Goal: Task Accomplishment & Management: Manage account settings

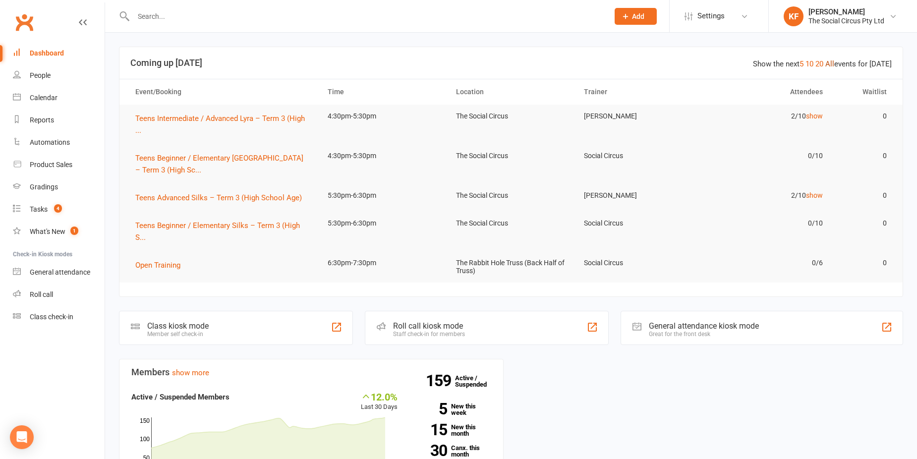
click at [833, 65] on link "All" at bounding box center [830, 64] width 9 height 9
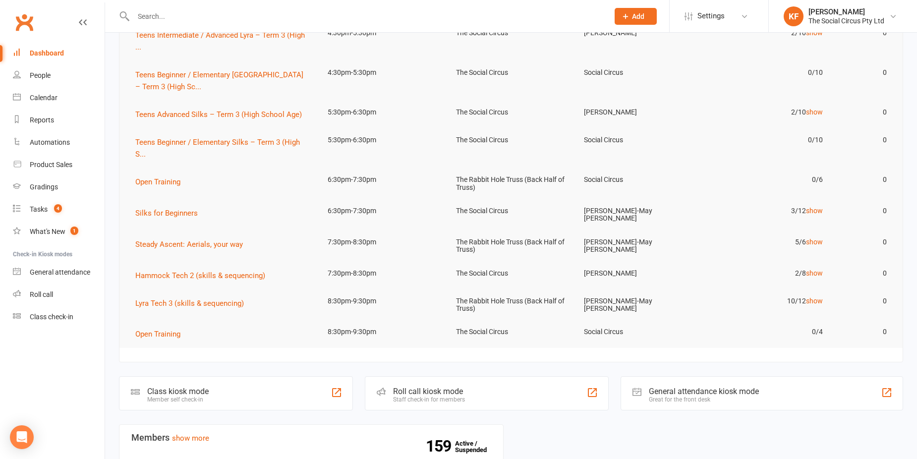
scroll to position [99, 0]
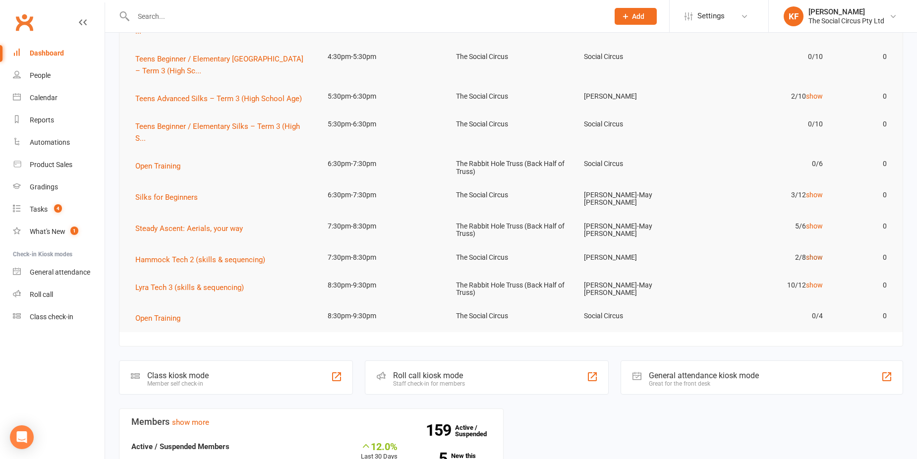
click at [816, 253] on link "show" at bounding box center [814, 257] width 17 height 8
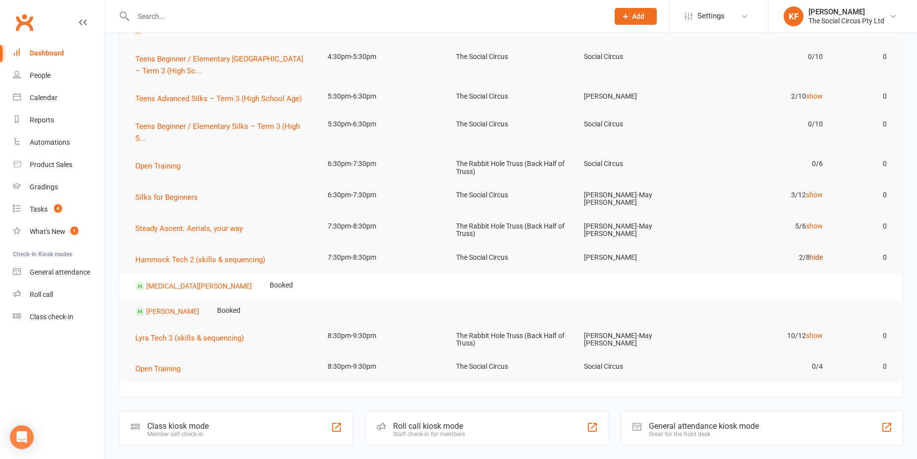
click at [818, 253] on link "hide" at bounding box center [816, 257] width 13 height 8
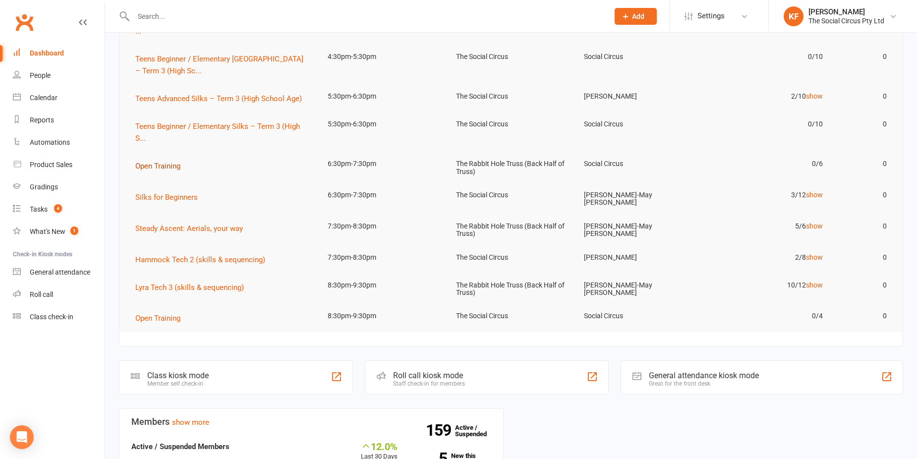
click at [150, 166] on span "Open Training" at bounding box center [157, 166] width 45 height 9
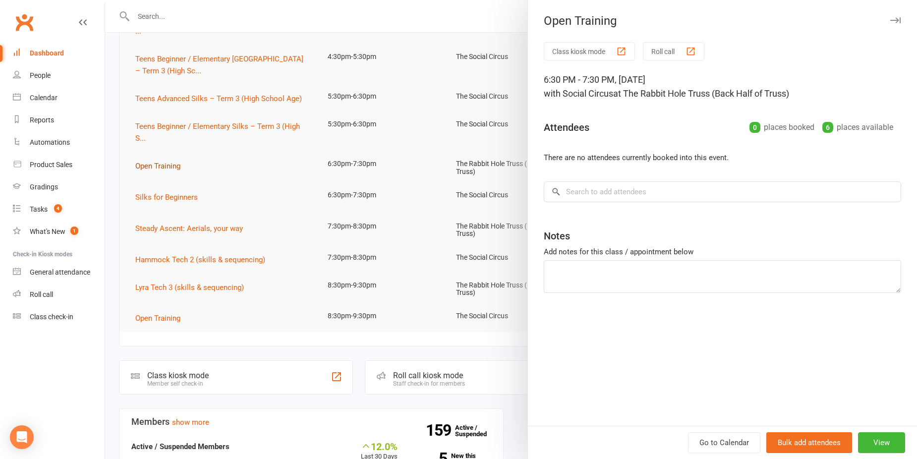
click at [150, 166] on div at bounding box center [511, 229] width 812 height 459
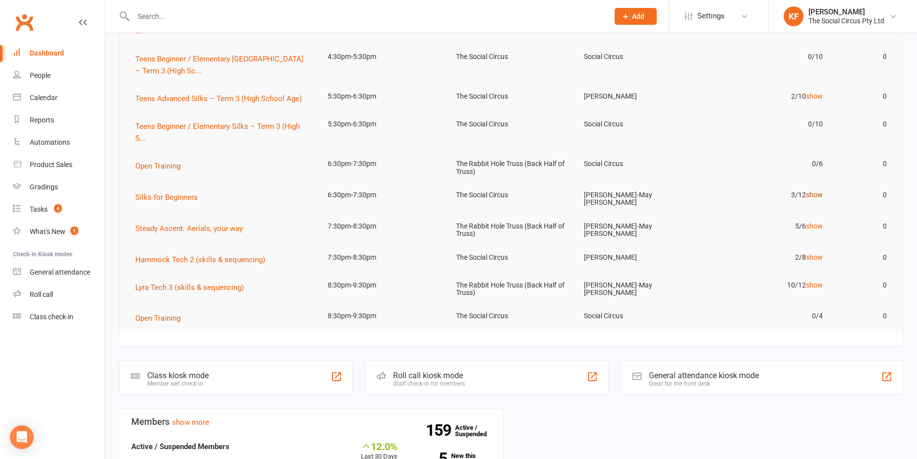
click at [815, 195] on link "show" at bounding box center [814, 195] width 17 height 8
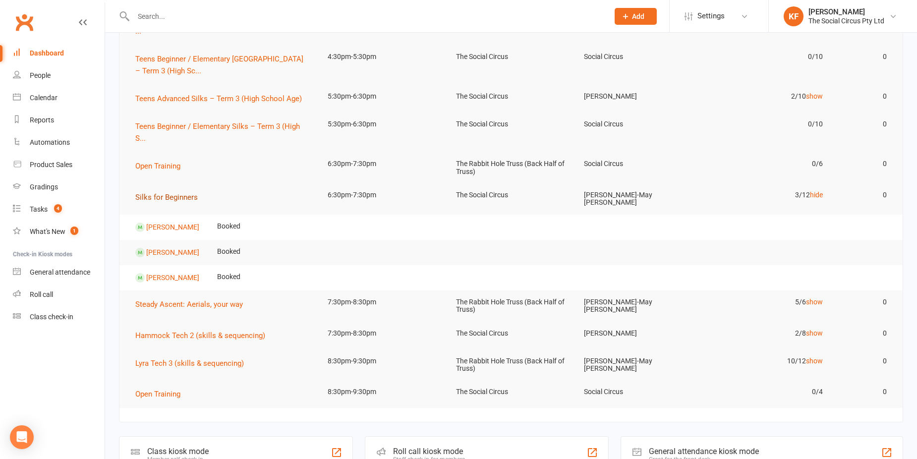
click at [149, 198] on span "Silks for Beginners" at bounding box center [166, 197] width 62 height 9
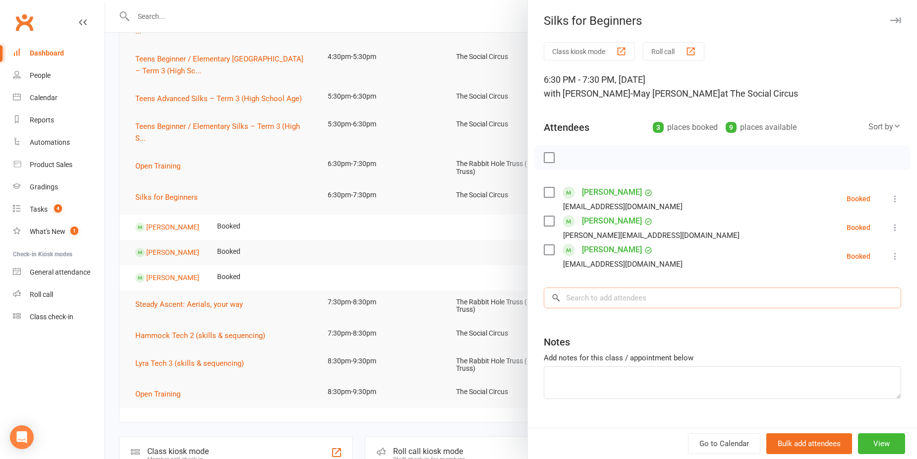
click at [647, 299] on input "search" at bounding box center [723, 298] width 358 height 21
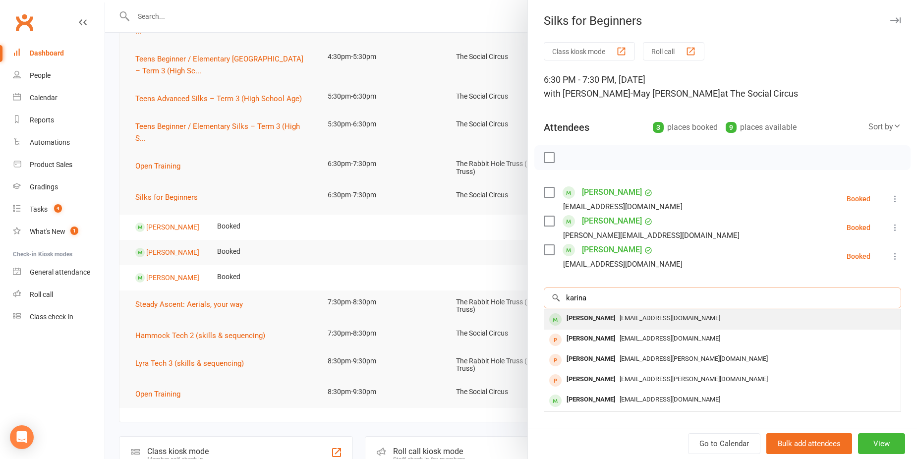
type input "karina"
click at [651, 321] on span "[EMAIL_ADDRESS][DOMAIN_NAME]" at bounding box center [670, 317] width 101 height 7
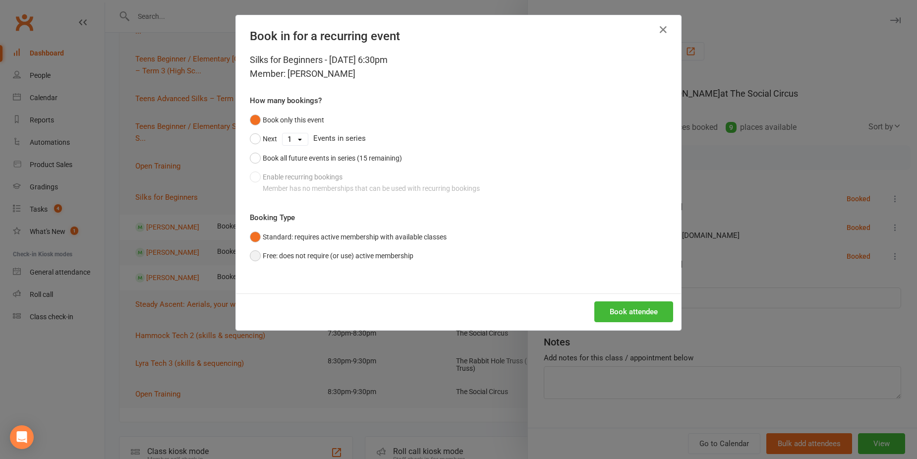
click at [287, 256] on button "Free: does not require (or use) active membership" at bounding box center [332, 255] width 164 height 19
click at [633, 315] on button "Book attendee" at bounding box center [634, 312] width 79 height 21
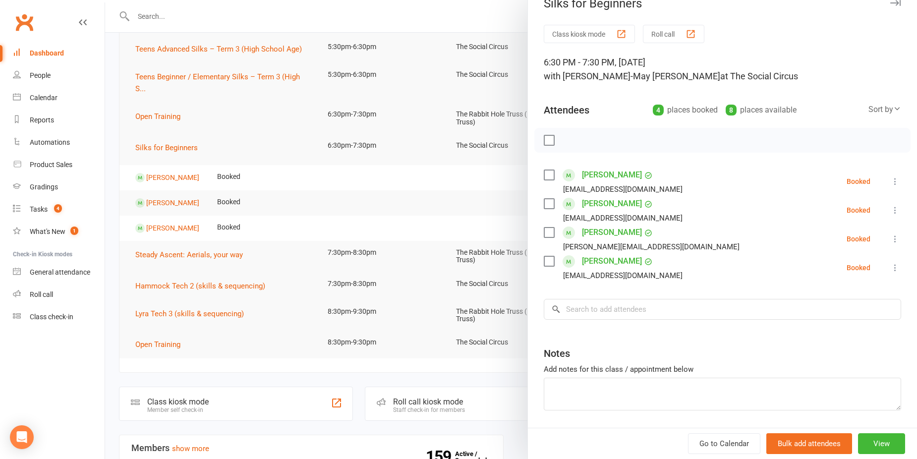
scroll to position [0, 0]
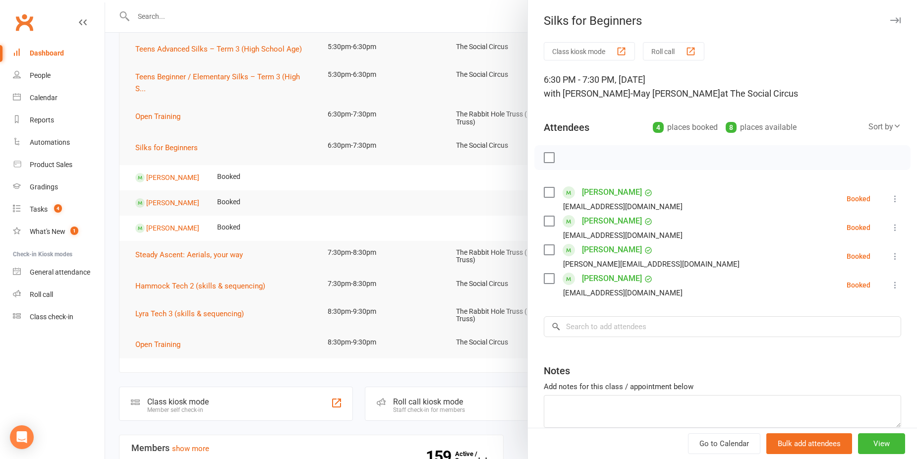
click at [891, 22] on icon "button" at bounding box center [896, 20] width 10 height 6
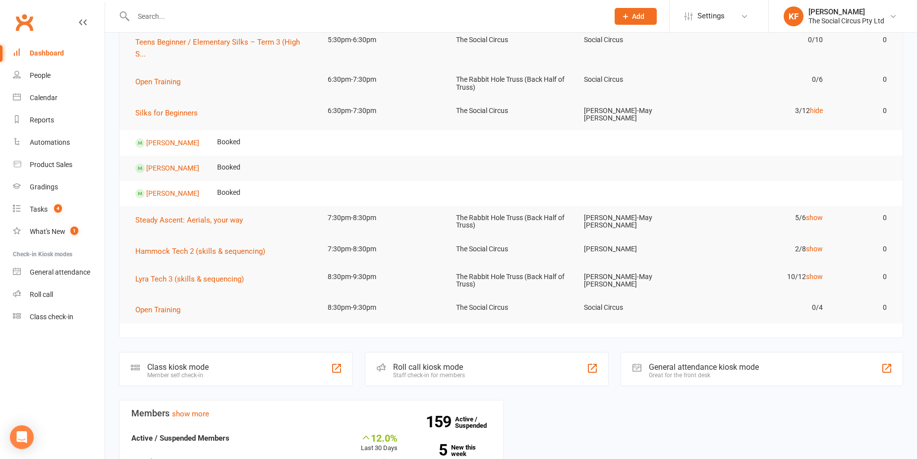
scroll to position [198, 0]
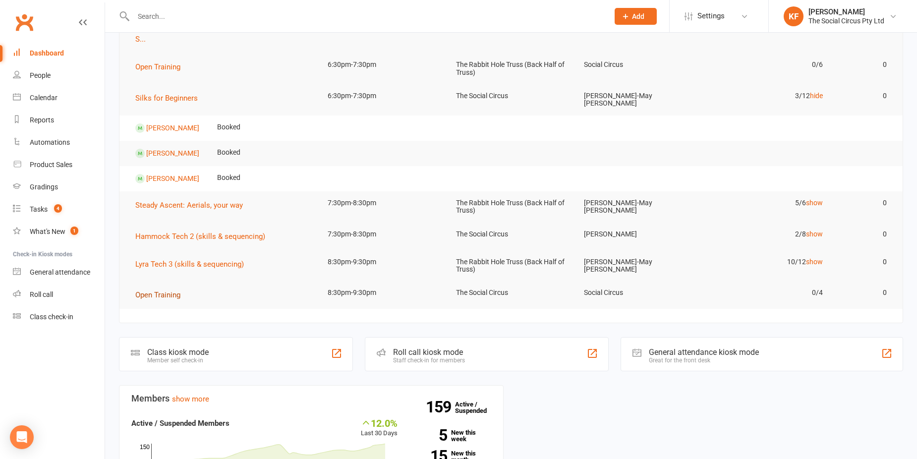
click at [144, 292] on span "Open Training" at bounding box center [157, 295] width 45 height 9
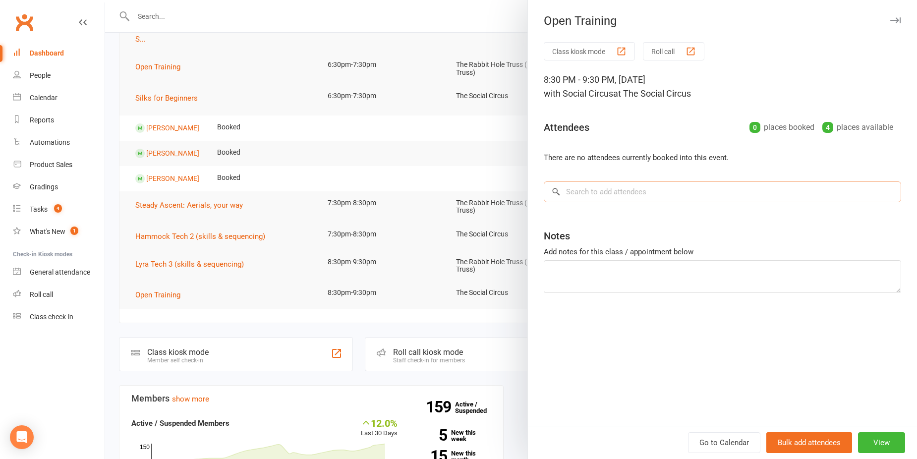
click at [621, 188] on input "search" at bounding box center [723, 192] width 358 height 21
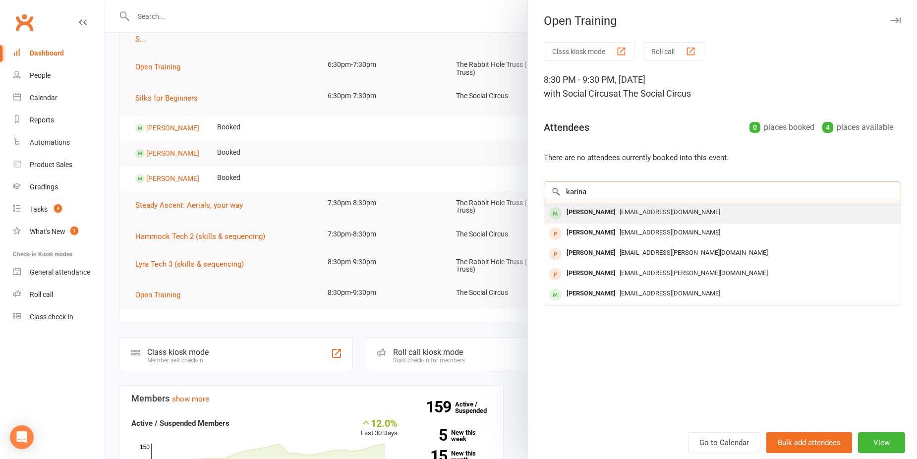
type input "karina"
click at [620, 211] on span "[EMAIL_ADDRESS][DOMAIN_NAME]" at bounding box center [670, 211] width 101 height 7
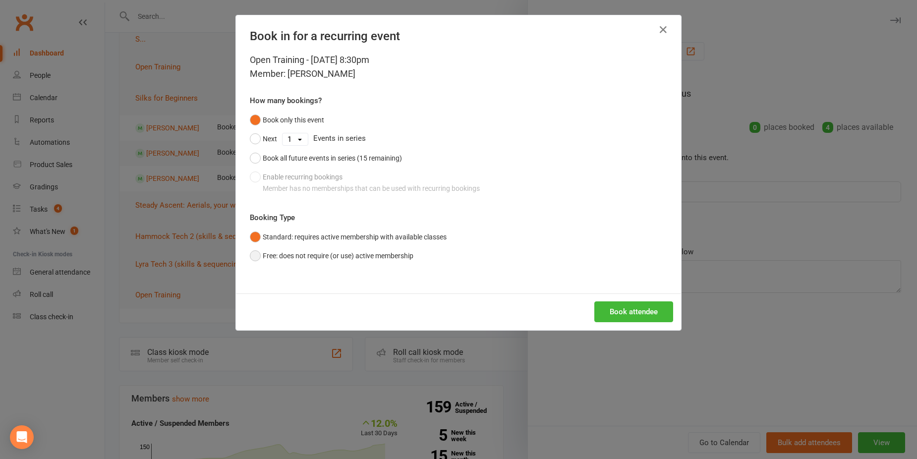
click at [253, 257] on button "Free: does not require (or use) active membership" at bounding box center [332, 255] width 164 height 19
click at [626, 307] on button "Book attendee" at bounding box center [634, 312] width 79 height 21
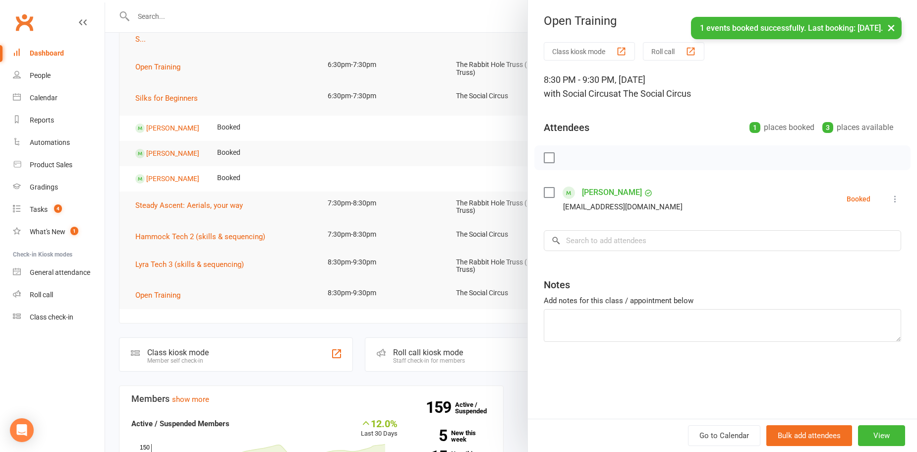
click at [482, 137] on div at bounding box center [511, 226] width 812 height 452
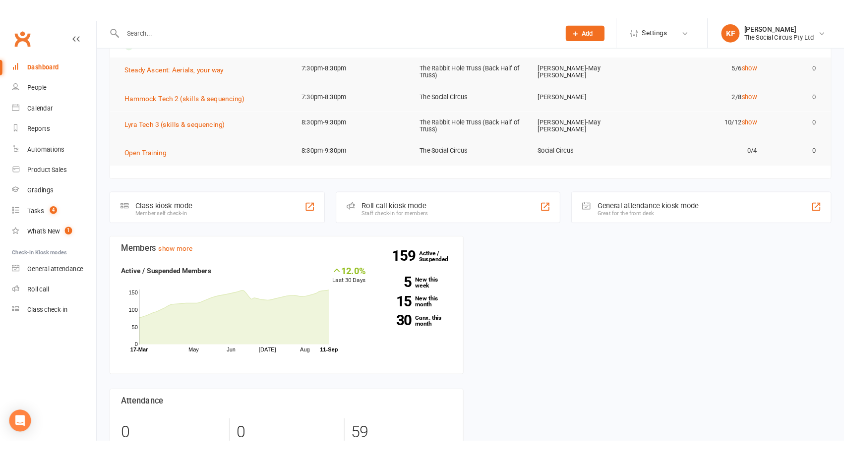
scroll to position [359, 0]
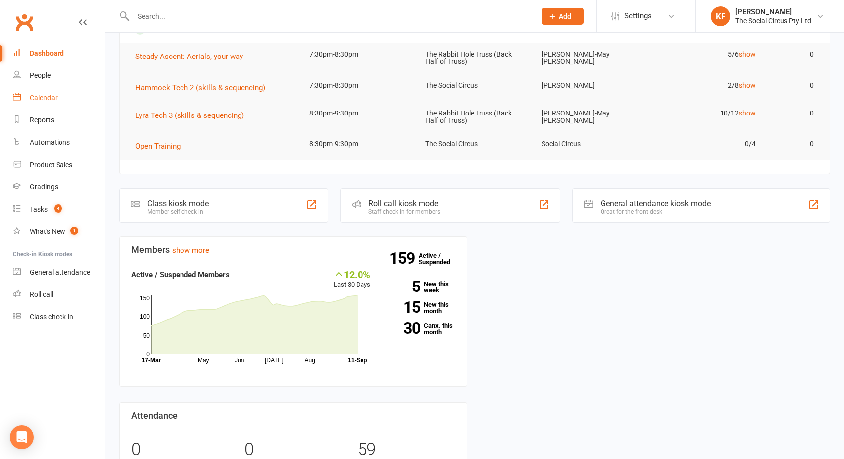
click at [33, 98] on div "Calendar" at bounding box center [44, 98] width 28 height 8
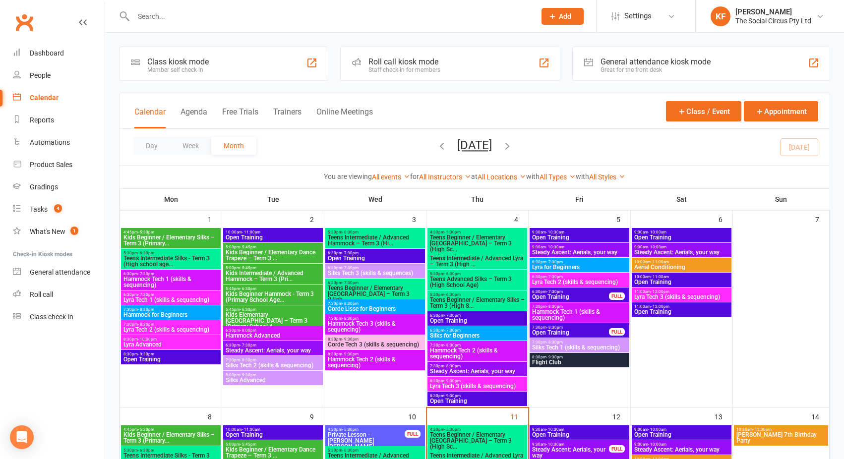
click at [588, 363] on span "Flight Club" at bounding box center [580, 363] width 96 height 6
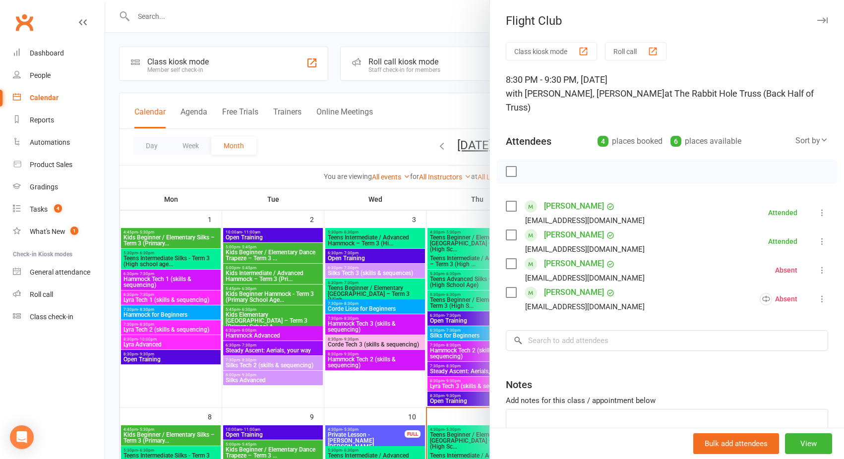
click at [817, 21] on icon "button" at bounding box center [822, 20] width 10 height 6
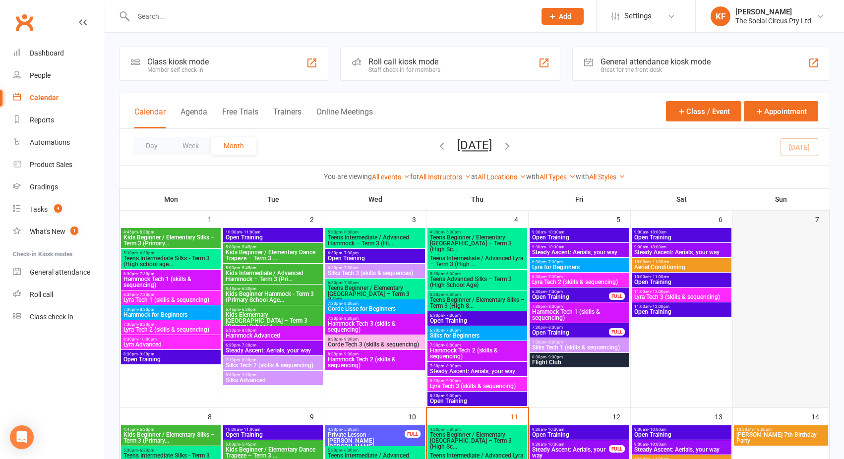
scroll to position [50, 0]
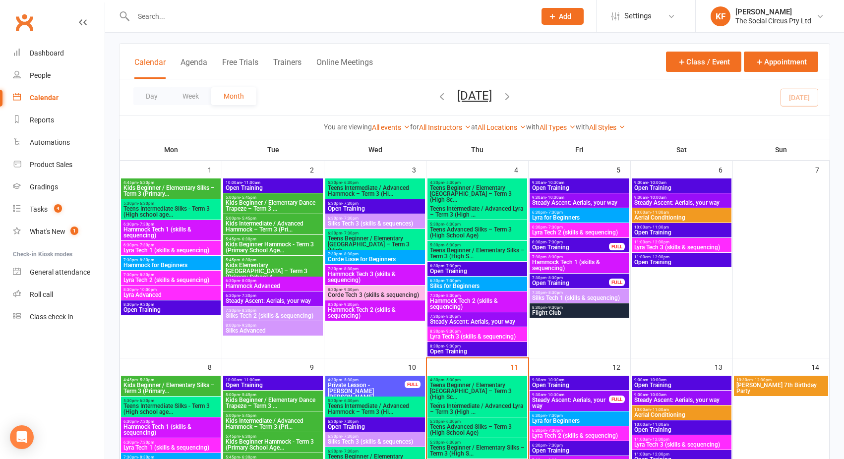
click at [586, 278] on span "7:30pm - 8:30pm" at bounding box center [571, 278] width 78 height 4
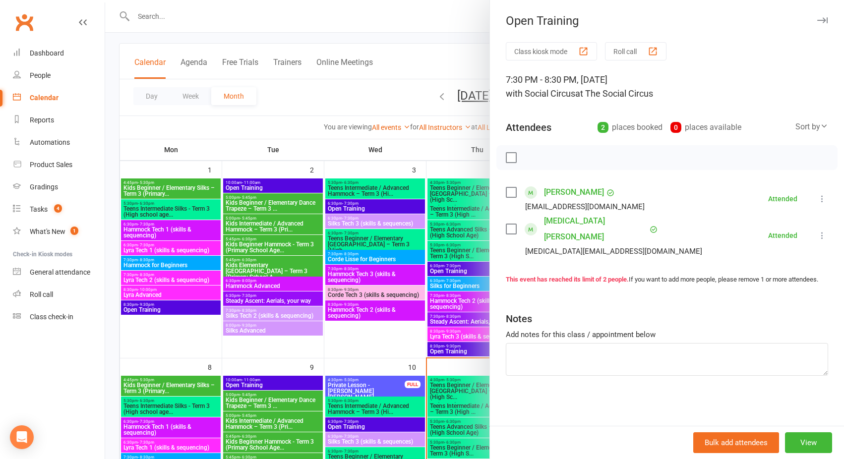
click at [817, 17] on icon "button" at bounding box center [822, 20] width 10 height 6
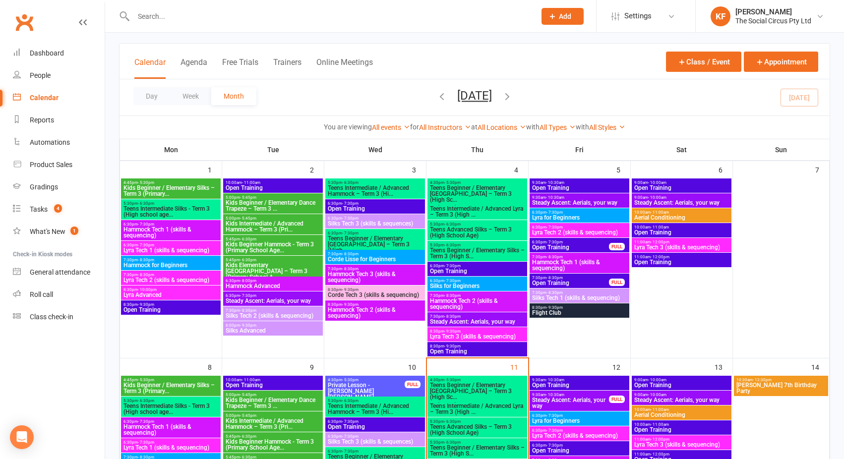
click at [591, 255] on span "7:30pm - 8:30pm" at bounding box center [580, 257] width 96 height 4
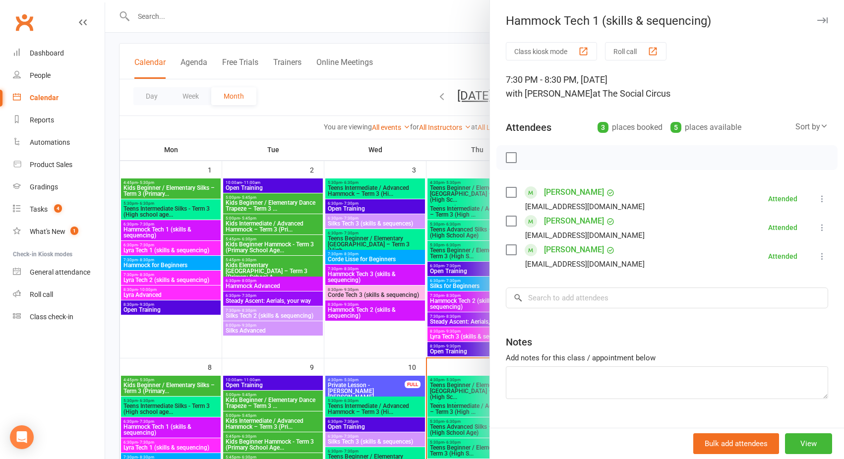
click at [816, 24] on button "button" at bounding box center [822, 20] width 12 height 12
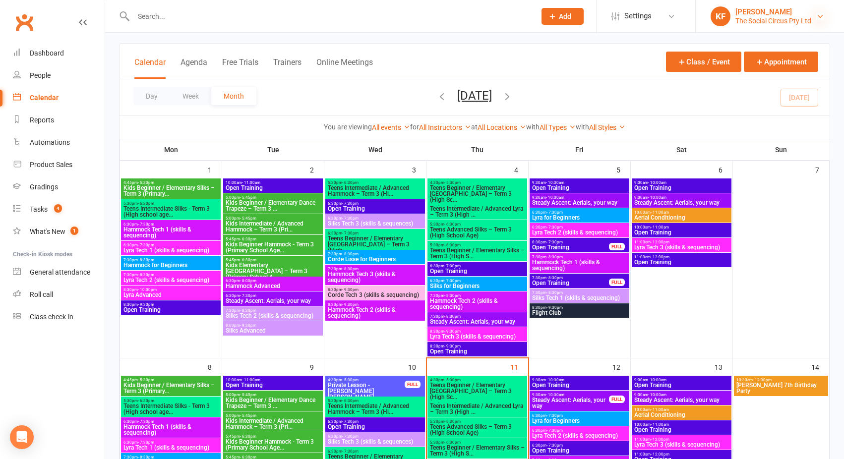
click at [823, 14] on icon at bounding box center [820, 16] width 8 height 8
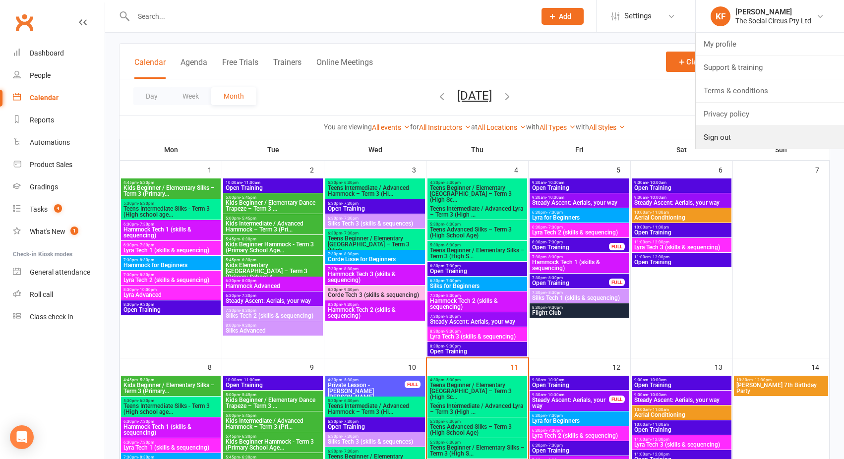
click at [730, 134] on link "Sign out" at bounding box center [770, 137] width 148 height 23
